Goal: Task Accomplishment & Management: Manage account settings

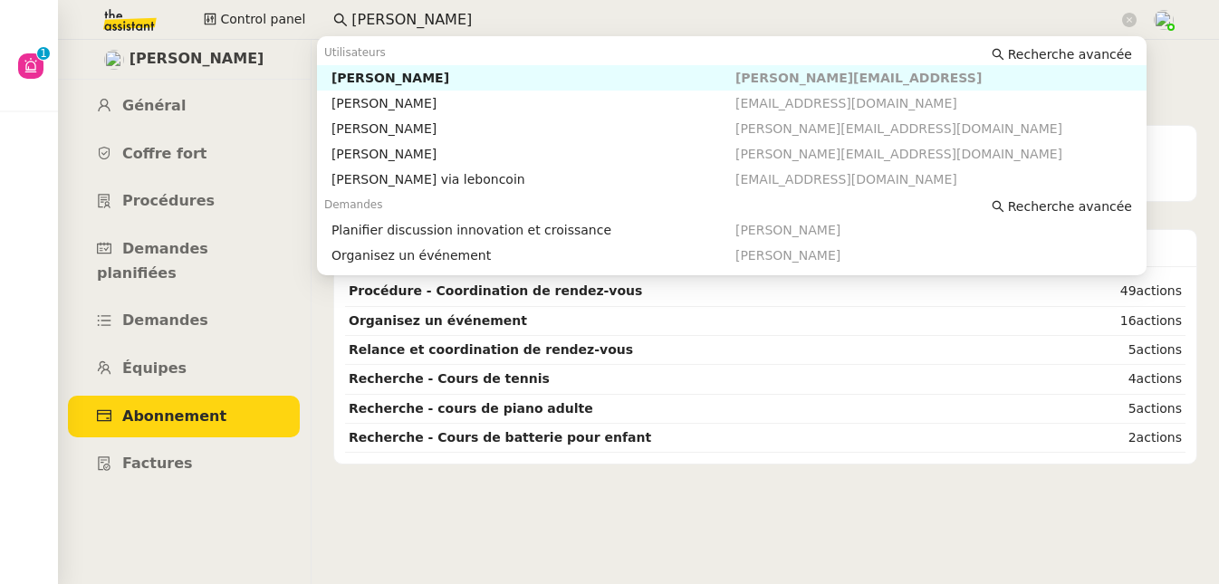
click at [418, 17] on input "[PERSON_NAME]" at bounding box center [735, 20] width 767 height 24
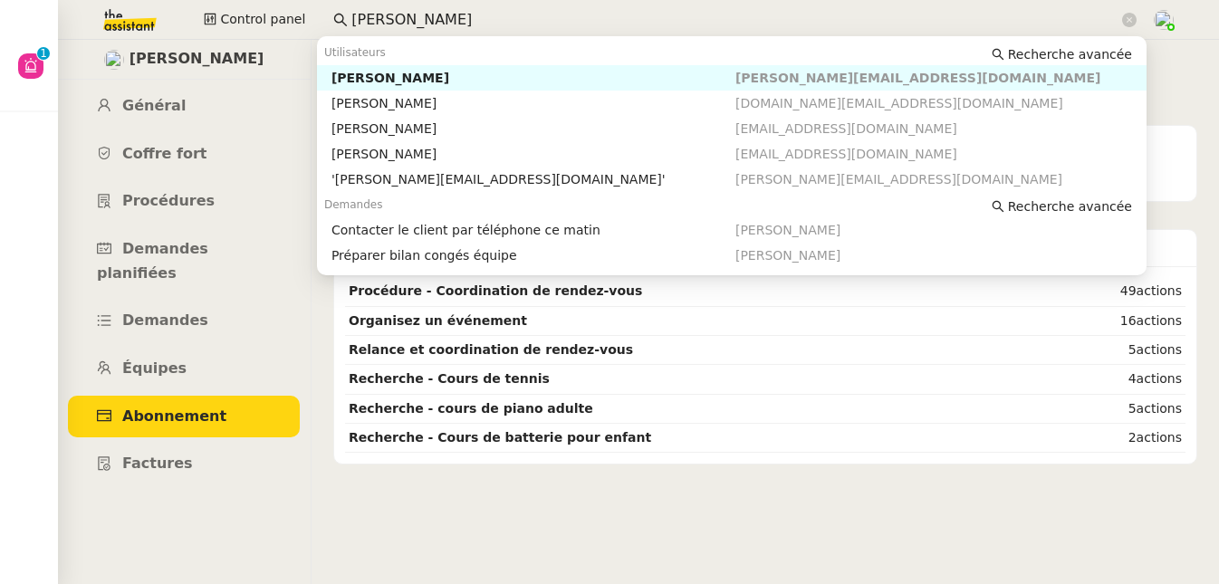
click at [420, 69] on nz-auto-option "[PERSON_NAME] [PERSON_NAME][EMAIL_ADDRESS][DOMAIN_NAME]" at bounding box center [732, 77] width 830 height 25
type input "[PERSON_NAME]"
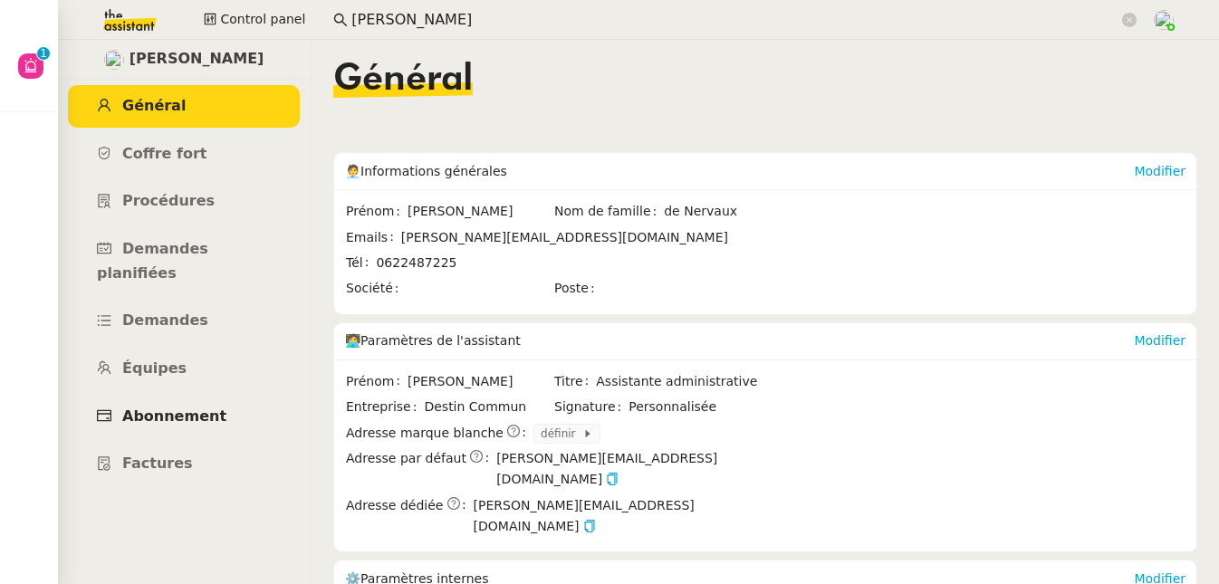
click at [178, 400] on link "Abonnement" at bounding box center [184, 417] width 232 height 43
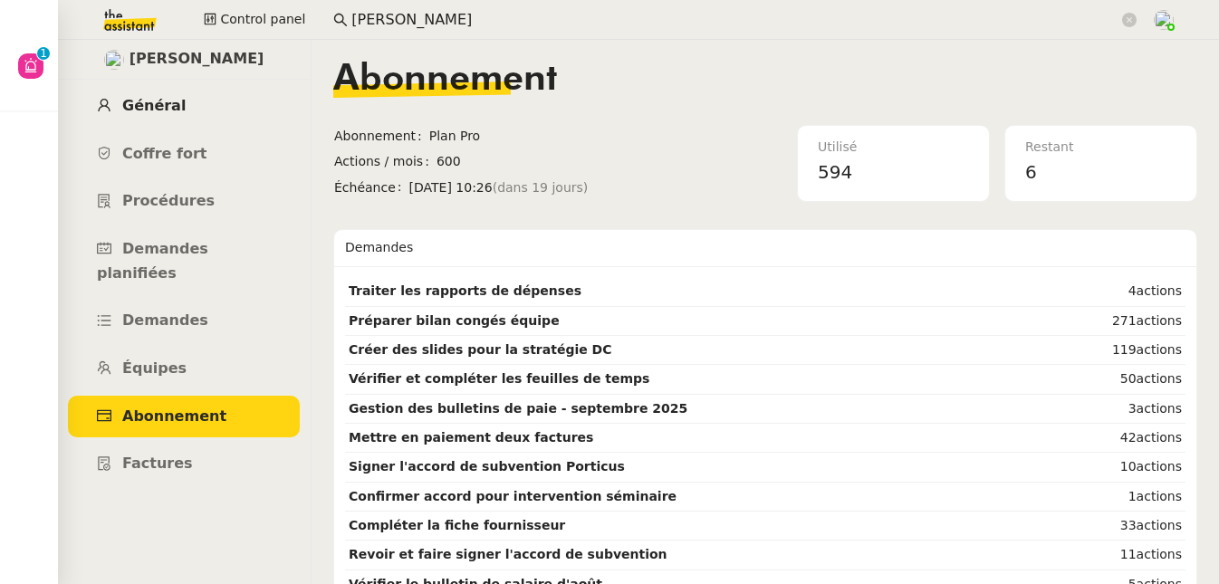
click at [165, 110] on span "Général" at bounding box center [153, 105] width 63 height 17
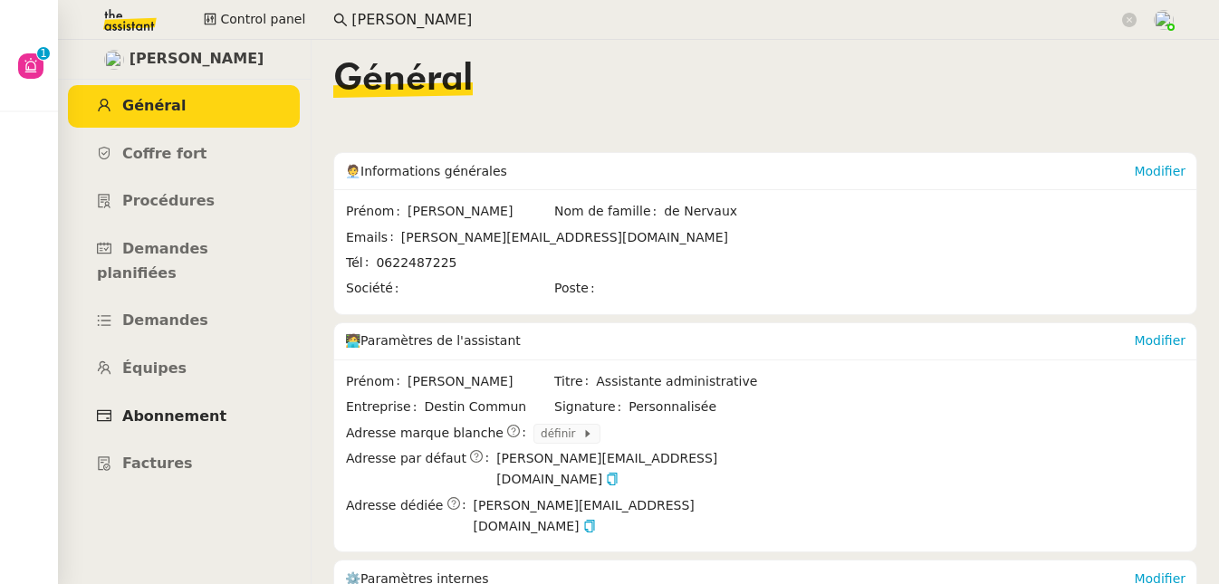
click at [155, 408] on span "Abonnement" at bounding box center [174, 416] width 104 height 17
